Goal: Book appointment/travel/reservation

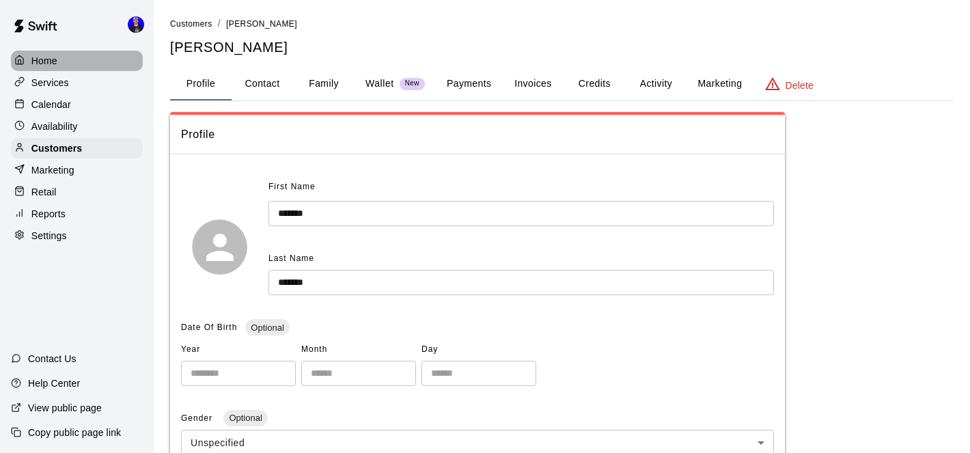
click at [55, 59] on p "Home" at bounding box center [44, 61] width 26 height 14
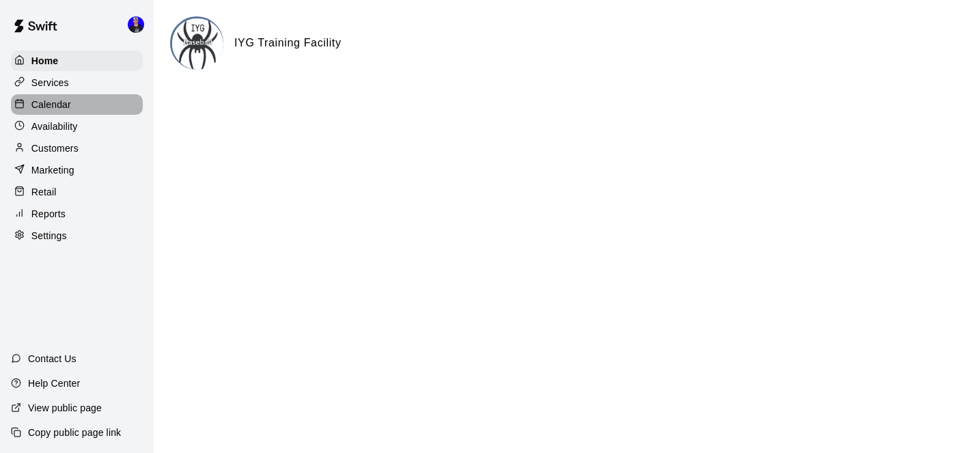
click at [59, 99] on p "Calendar" at bounding box center [51, 105] width 40 height 14
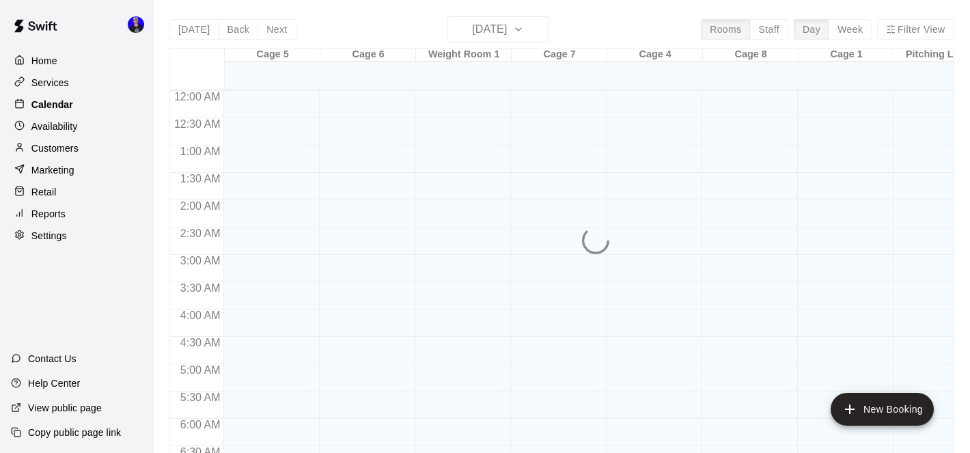
scroll to position [669, 0]
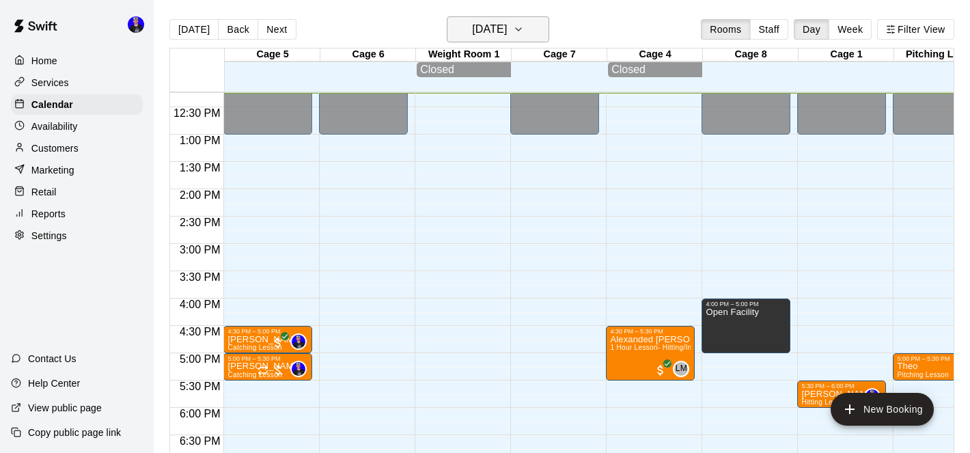
click at [507, 27] on h6 "[DATE]" at bounding box center [489, 29] width 35 height 19
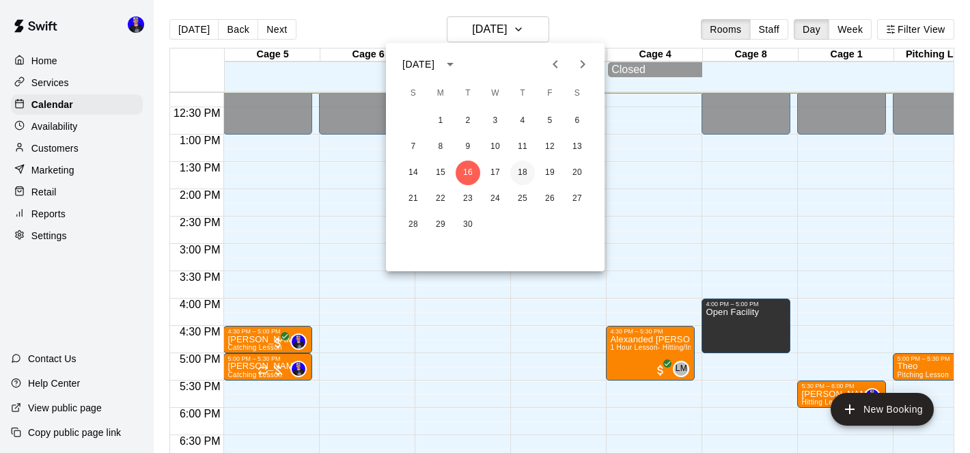
click at [524, 170] on button "18" at bounding box center [522, 172] width 25 height 25
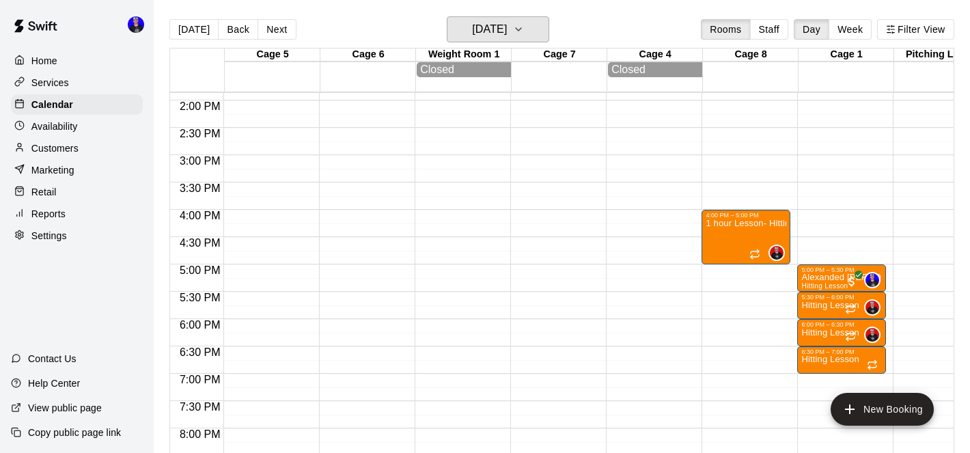
scroll to position [760, 0]
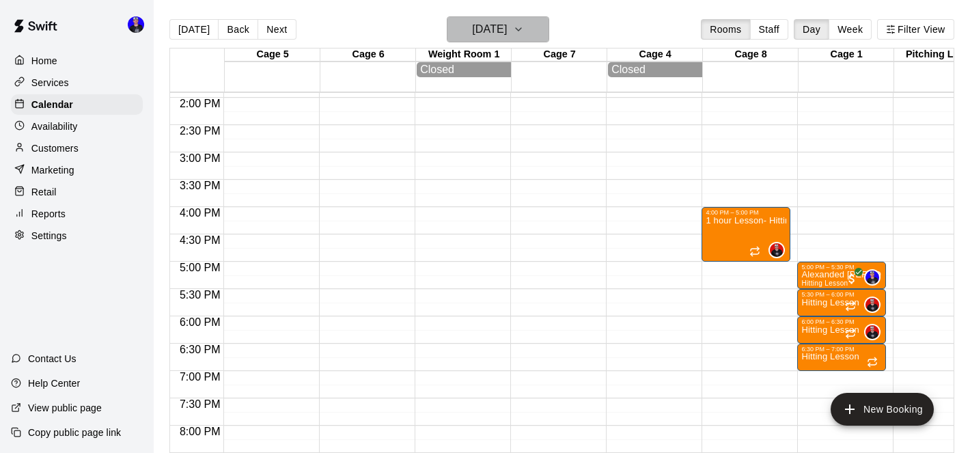
click at [507, 35] on h6 "[DATE]" at bounding box center [489, 29] width 35 height 19
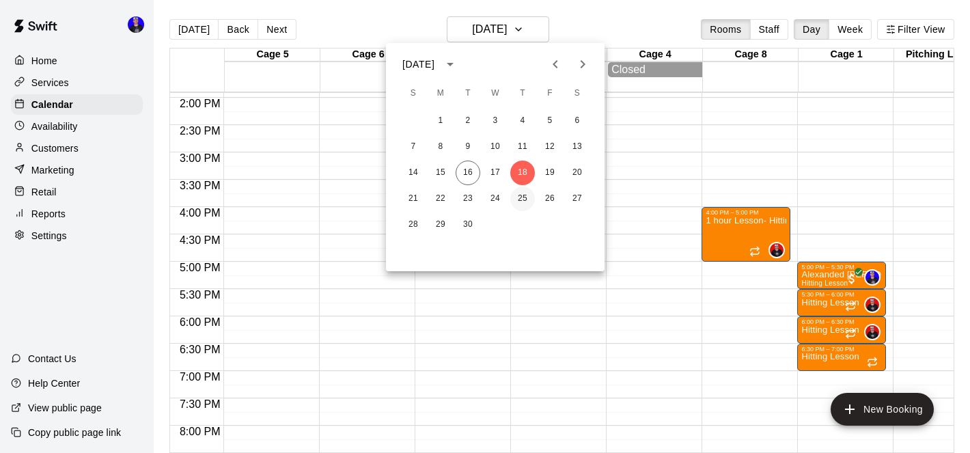
click at [521, 200] on button "25" at bounding box center [522, 198] width 25 height 25
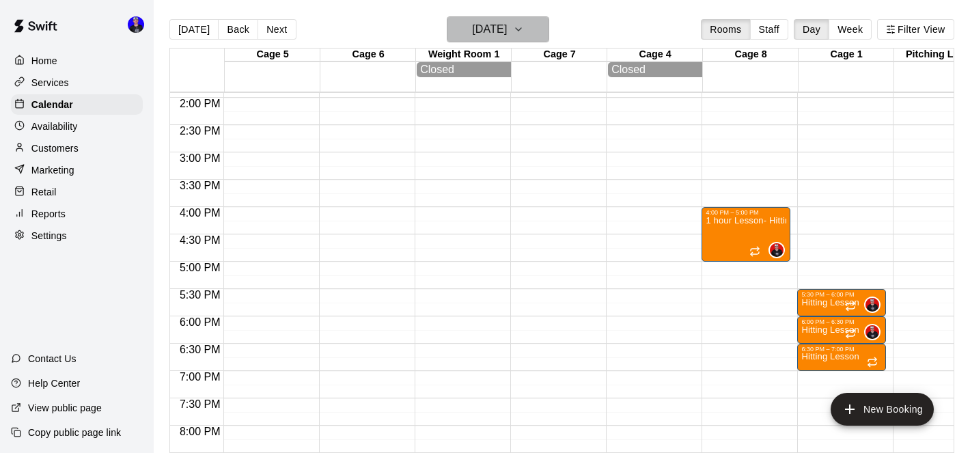
click at [507, 25] on h6 "[DATE]" at bounding box center [489, 29] width 35 height 19
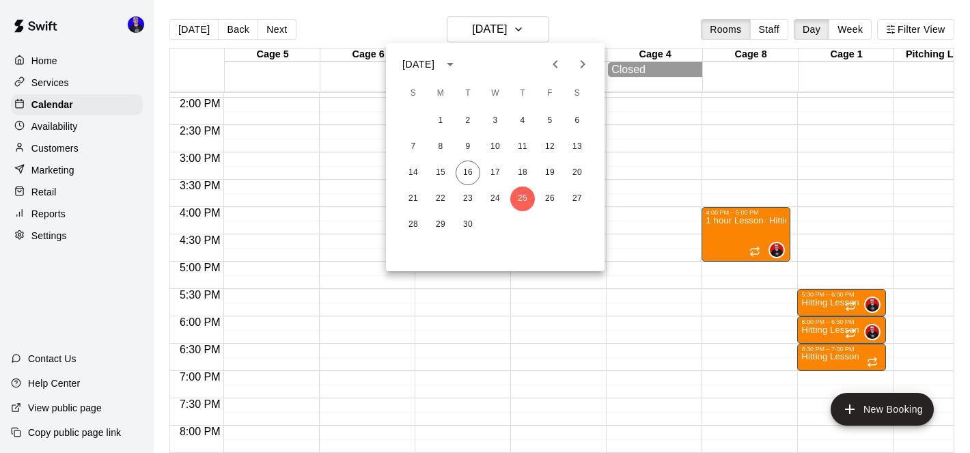
click at [585, 59] on icon "Next month" at bounding box center [582, 64] width 16 height 16
click at [527, 121] on button "2" at bounding box center [522, 121] width 25 height 25
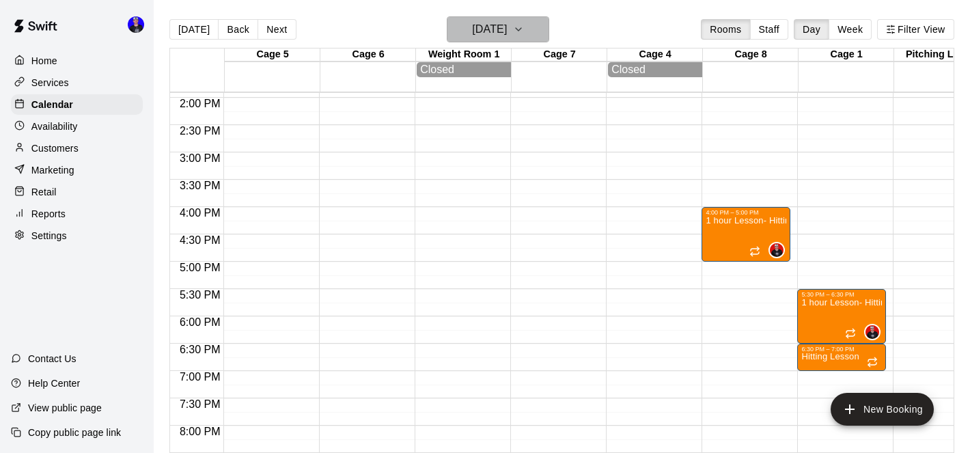
click at [524, 24] on icon "button" at bounding box center [518, 29] width 11 height 16
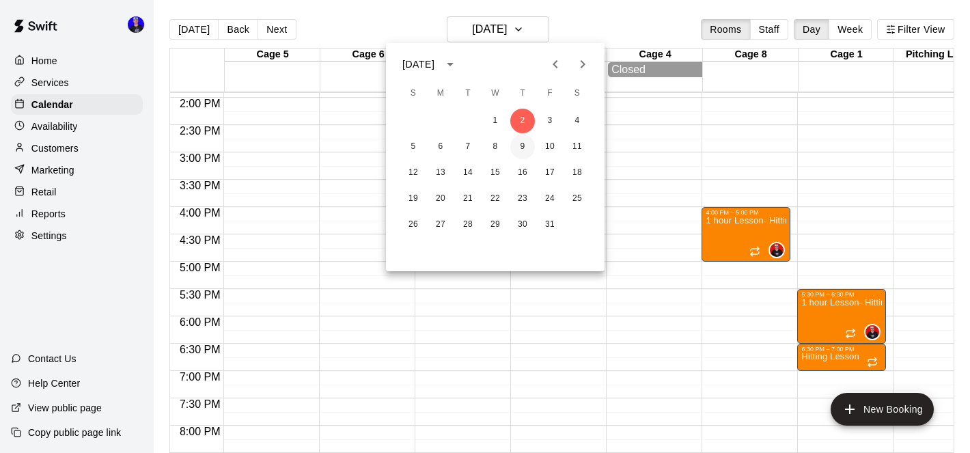
click at [524, 148] on button "9" at bounding box center [522, 147] width 25 height 25
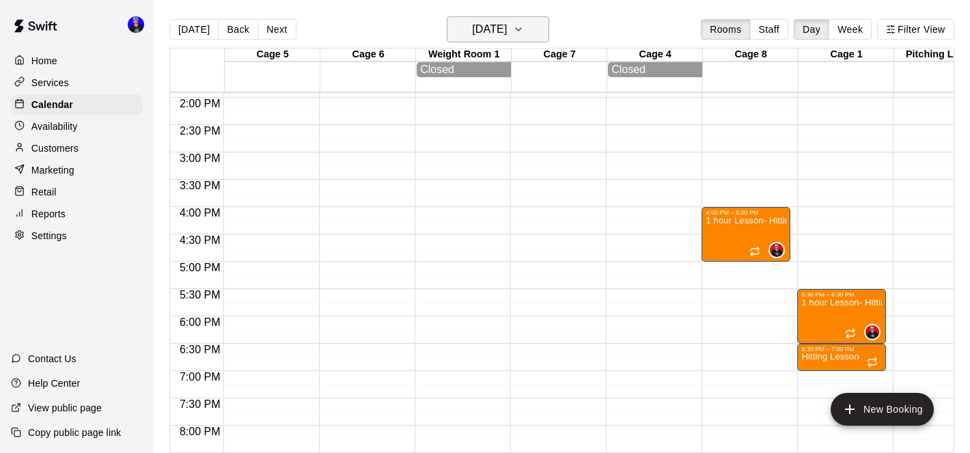
click at [504, 28] on h6 "[DATE]" at bounding box center [489, 29] width 35 height 19
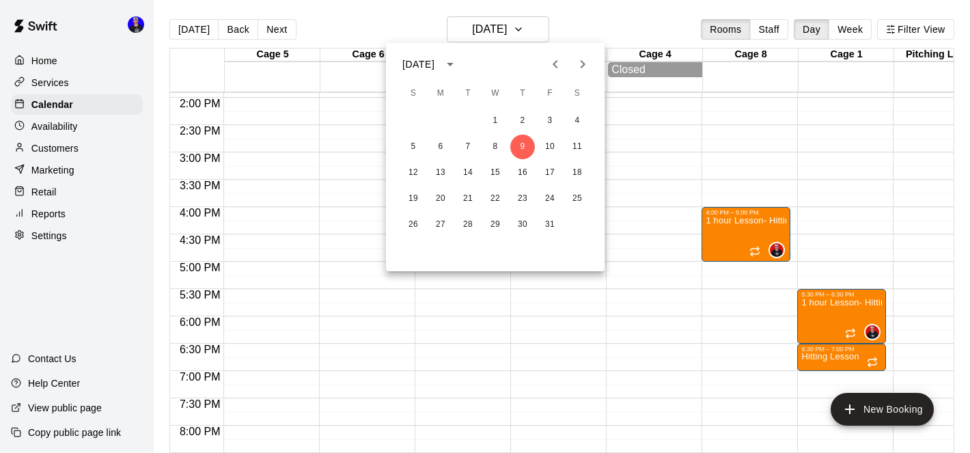
click at [559, 60] on icon "Previous month" at bounding box center [555, 64] width 16 height 16
click at [521, 192] on button "25" at bounding box center [522, 198] width 25 height 25
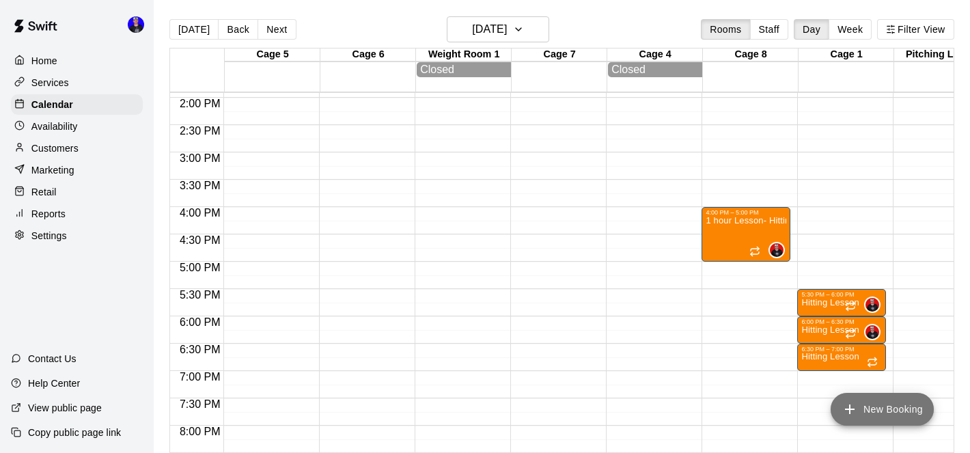
click at [871, 404] on button "New Booking" at bounding box center [881, 409] width 103 height 33
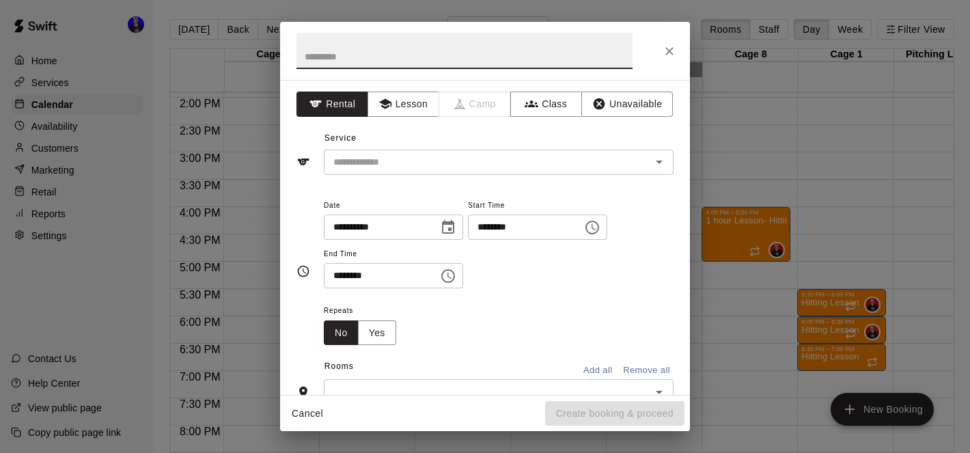
click at [833, 127] on div "**********" at bounding box center [485, 226] width 970 height 453
